Goal: Browse casually: Explore the website without a specific task or goal

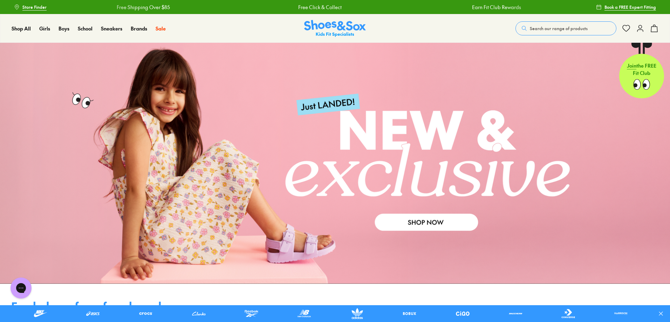
click at [452, 222] on link at bounding box center [335, 163] width 670 height 241
